Goal: Ask a question

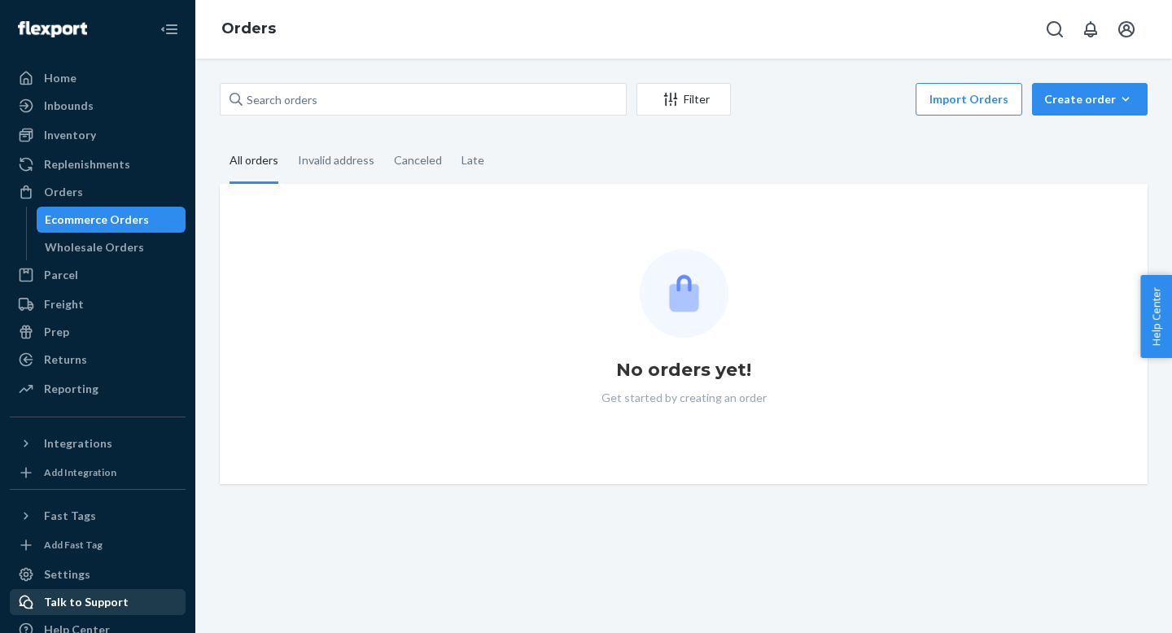
click at [87, 601] on div "Talk to Support" at bounding box center [86, 602] width 85 height 16
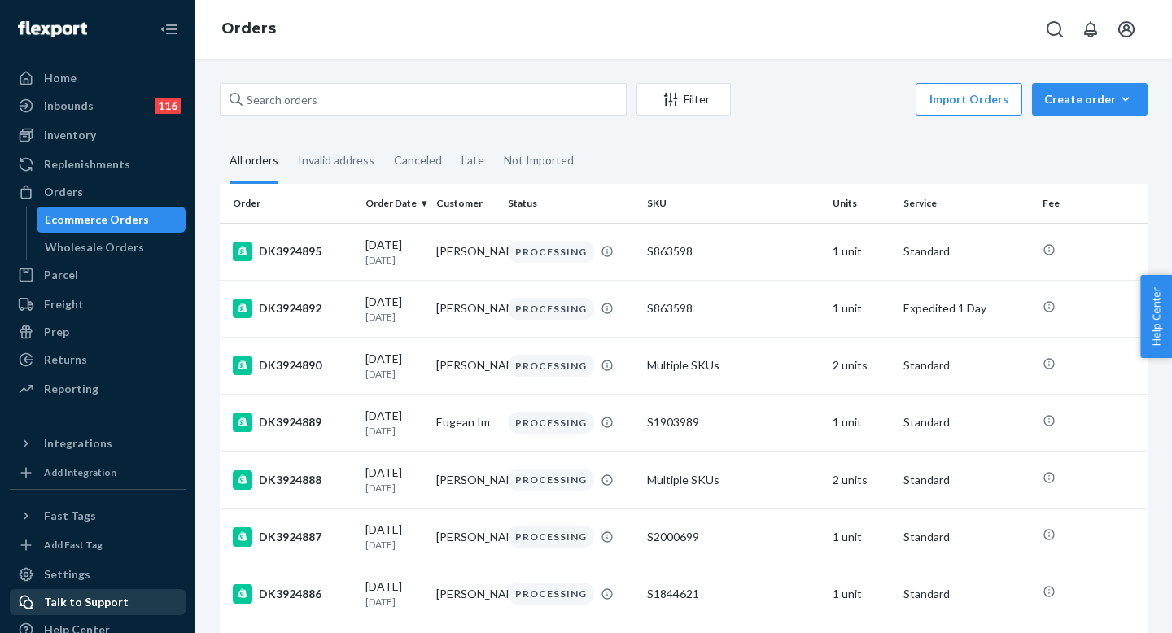
click at [91, 601] on div "Talk to Support" at bounding box center [86, 602] width 85 height 16
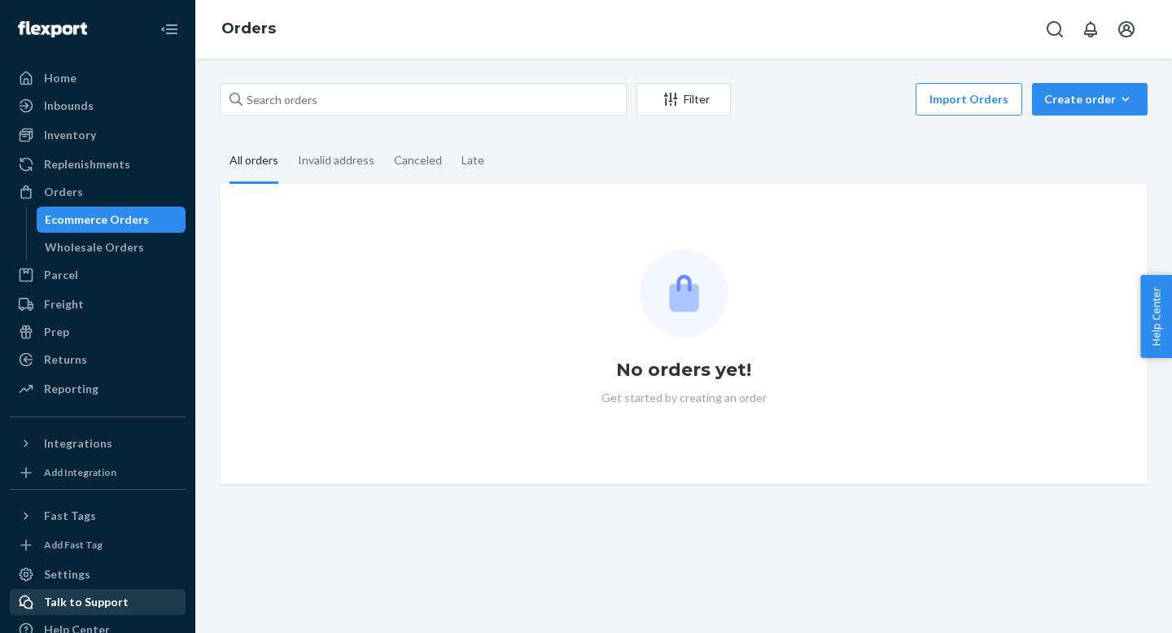
click at [84, 595] on div "Talk to Support" at bounding box center [86, 602] width 85 height 16
